Goal: Information Seeking & Learning: Learn about a topic

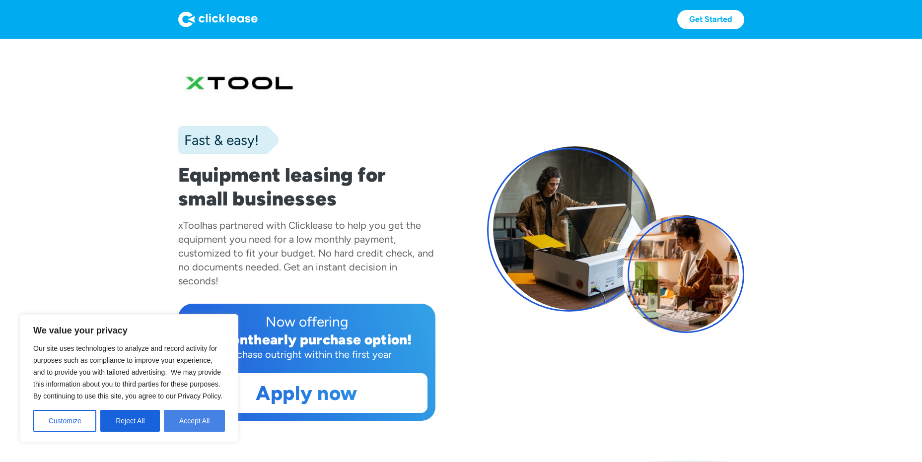
click at [190, 421] on button "Accept All" at bounding box center [194, 421] width 61 height 22
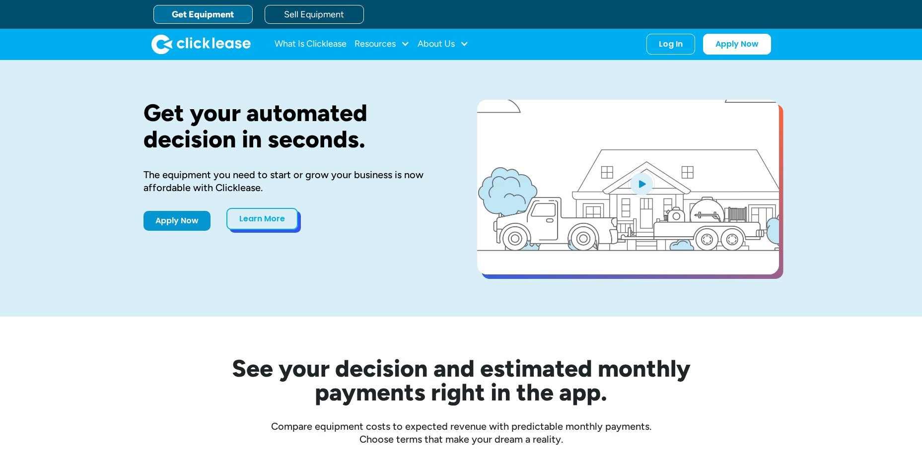
click at [269, 224] on link "Learn More" at bounding box center [262, 219] width 72 height 22
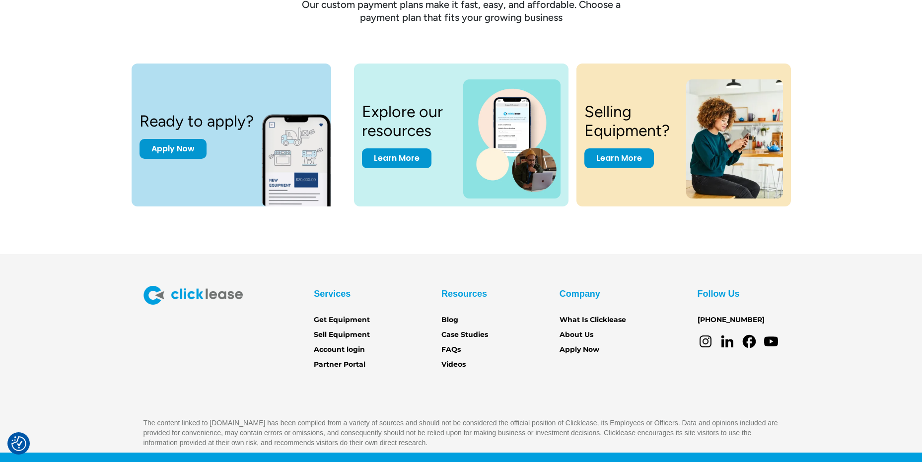
scroll to position [1364, 0]
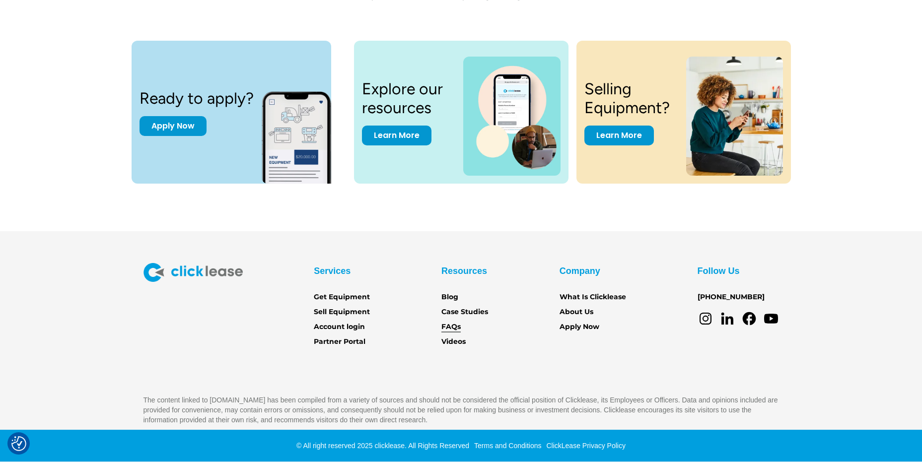
click at [457, 329] on link "FAQs" at bounding box center [451, 327] width 19 height 11
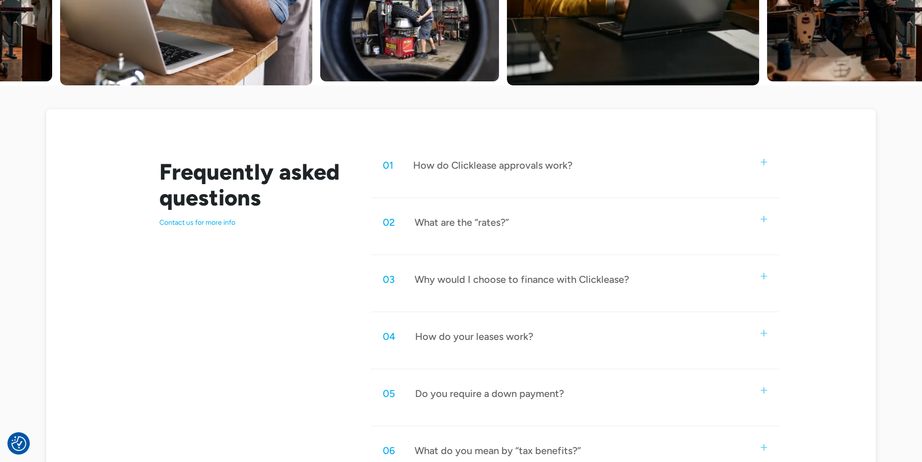
click at [763, 163] on img at bounding box center [764, 162] width 6 height 6
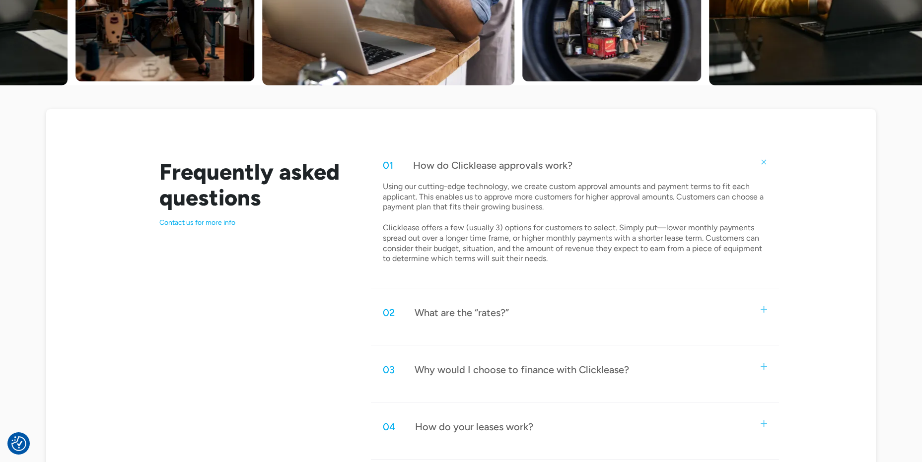
click at [762, 371] on div "03 Why would I choose to finance with Clicklease?" at bounding box center [575, 370] width 408 height 33
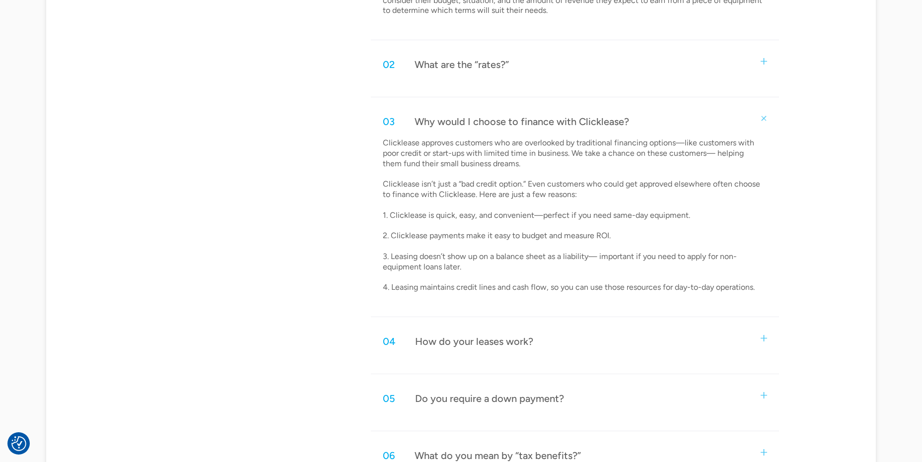
scroll to position [844, 0]
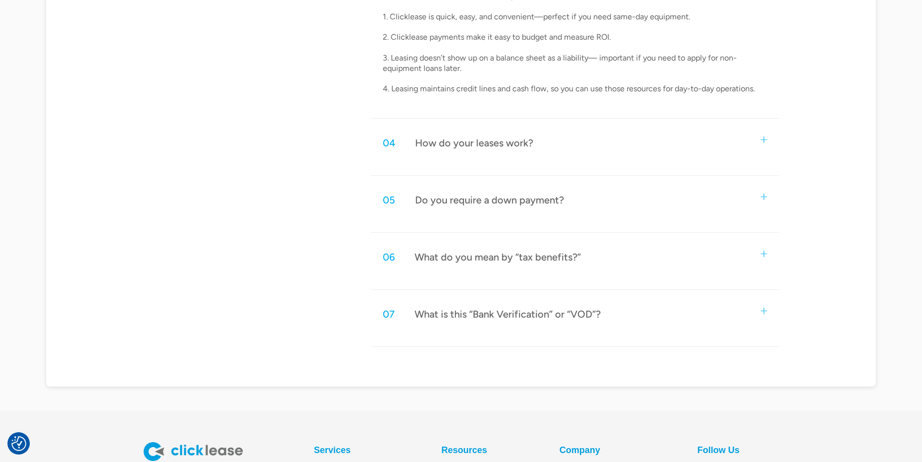
click at [768, 194] on div "05 Do you require a down payment?" at bounding box center [575, 200] width 408 height 33
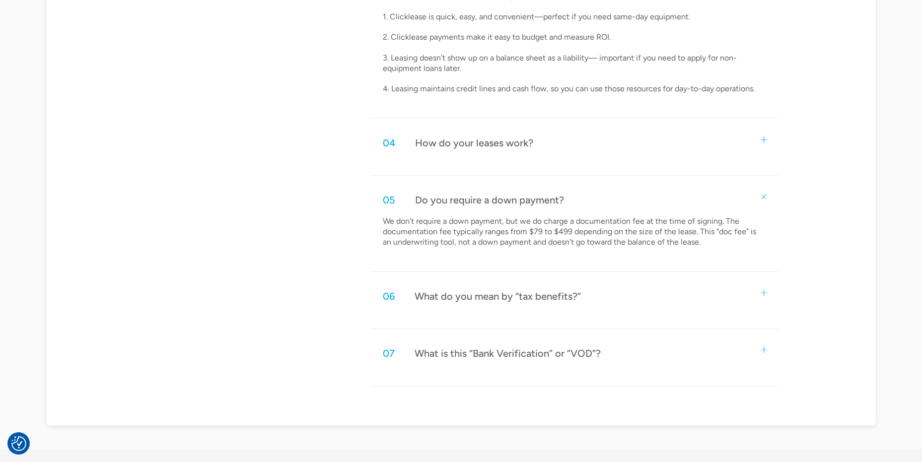
scroll to position [695, 0]
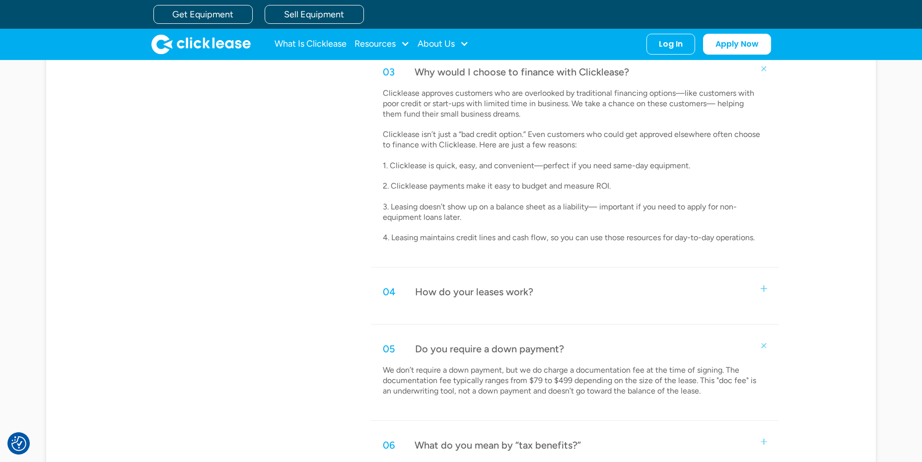
click at [762, 286] on img at bounding box center [764, 289] width 6 height 6
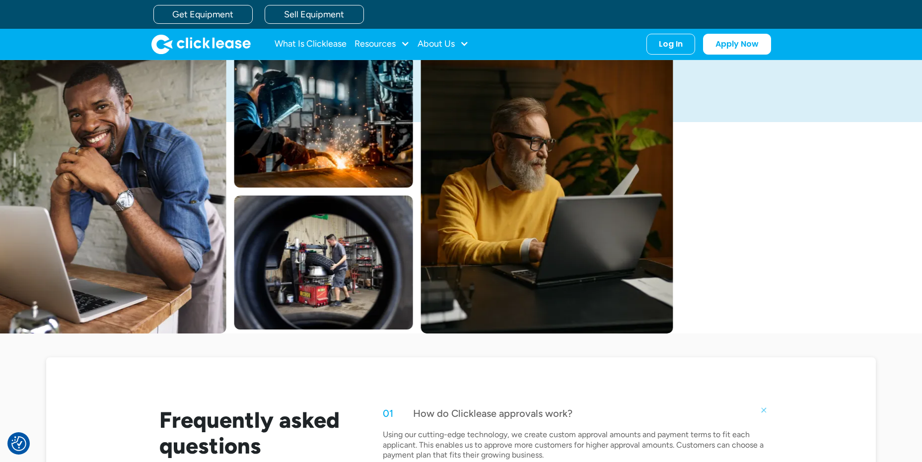
scroll to position [0, 0]
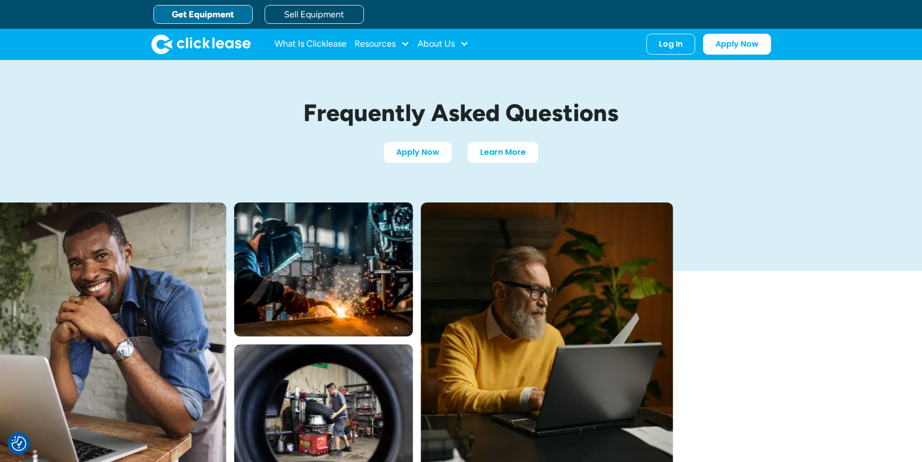
click at [207, 17] on link "Get Equipment" at bounding box center [202, 14] width 99 height 19
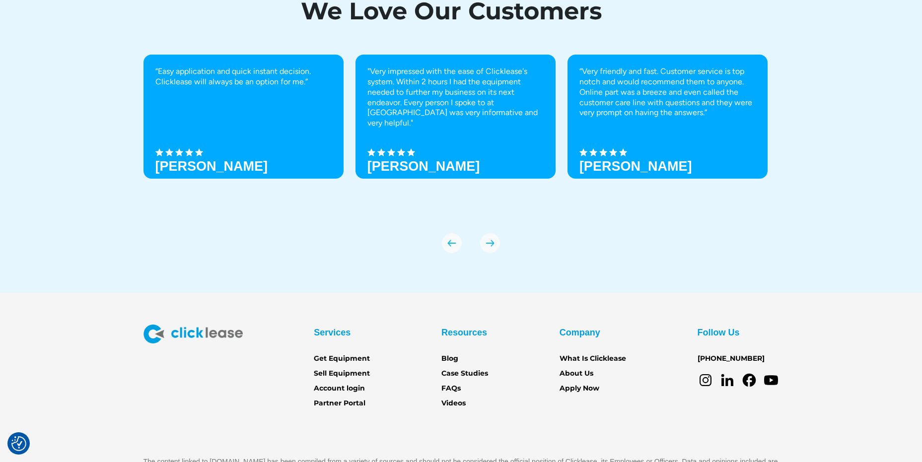
scroll to position [3489, 0]
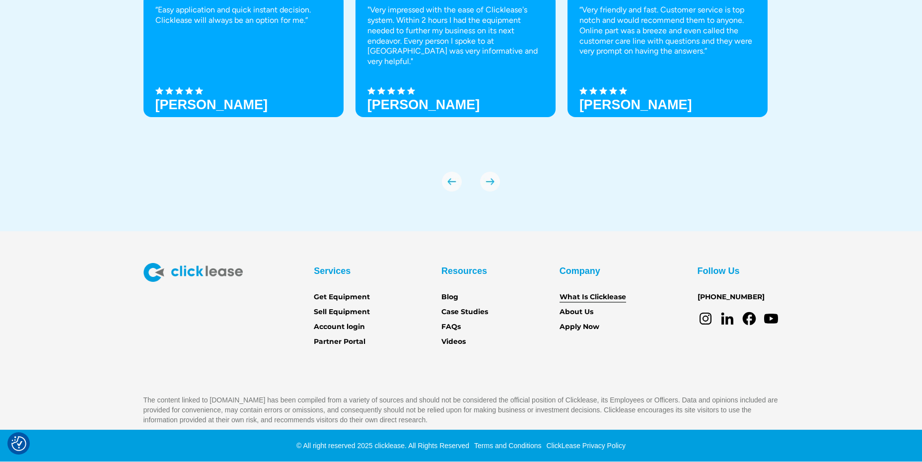
click at [582, 297] on link "What Is Clicklease" at bounding box center [593, 297] width 67 height 11
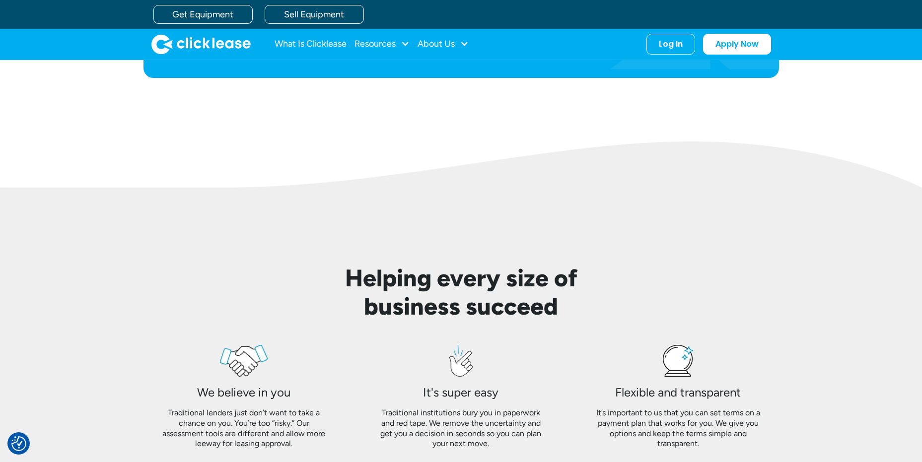
scroll to position [348, 0]
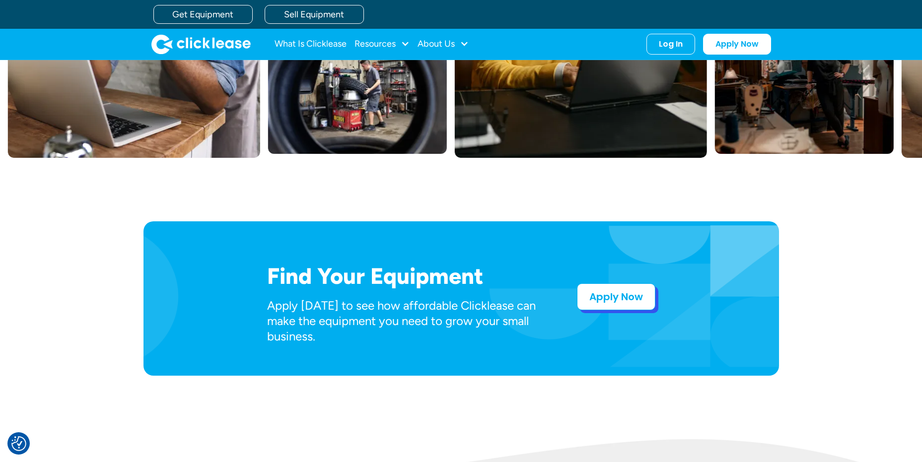
click at [625, 302] on link "Apply Now" at bounding box center [616, 297] width 78 height 27
